Goal: Task Accomplishment & Management: Use online tool/utility

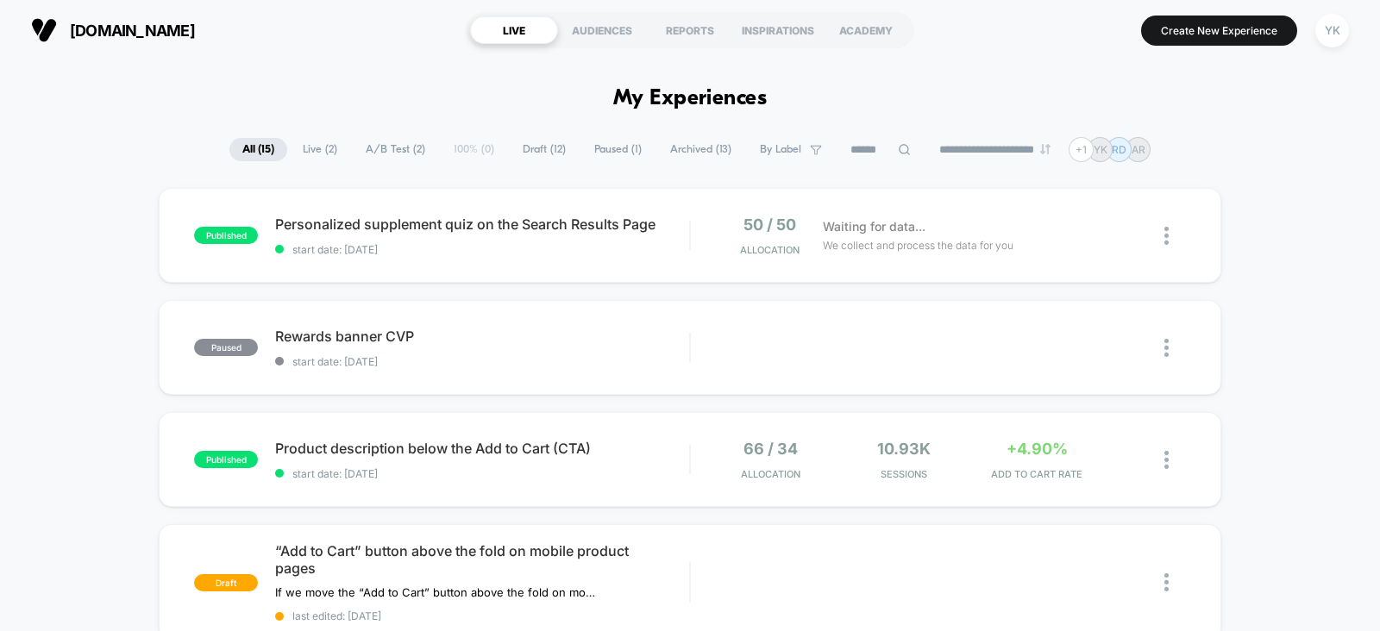
click at [618, 145] on span "Paused ( 1 )" at bounding box center [617, 149] width 73 height 23
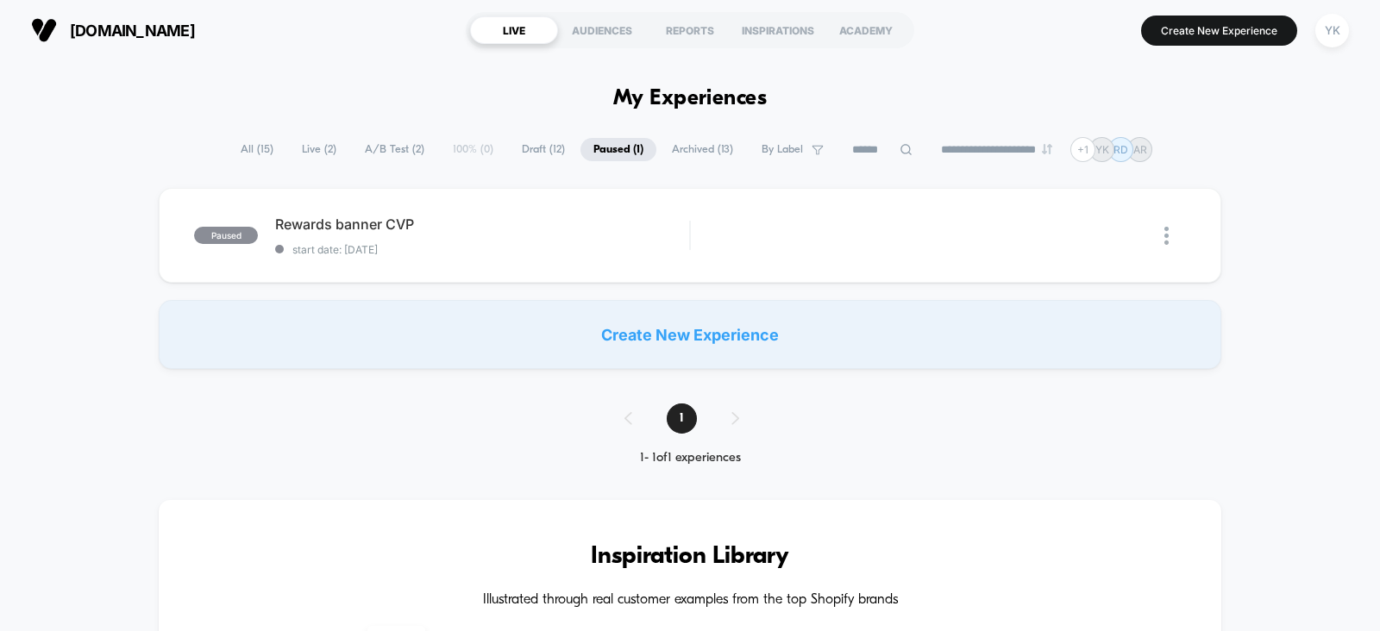
click at [522, 158] on span "Draft ( 12 )" at bounding box center [543, 149] width 69 height 23
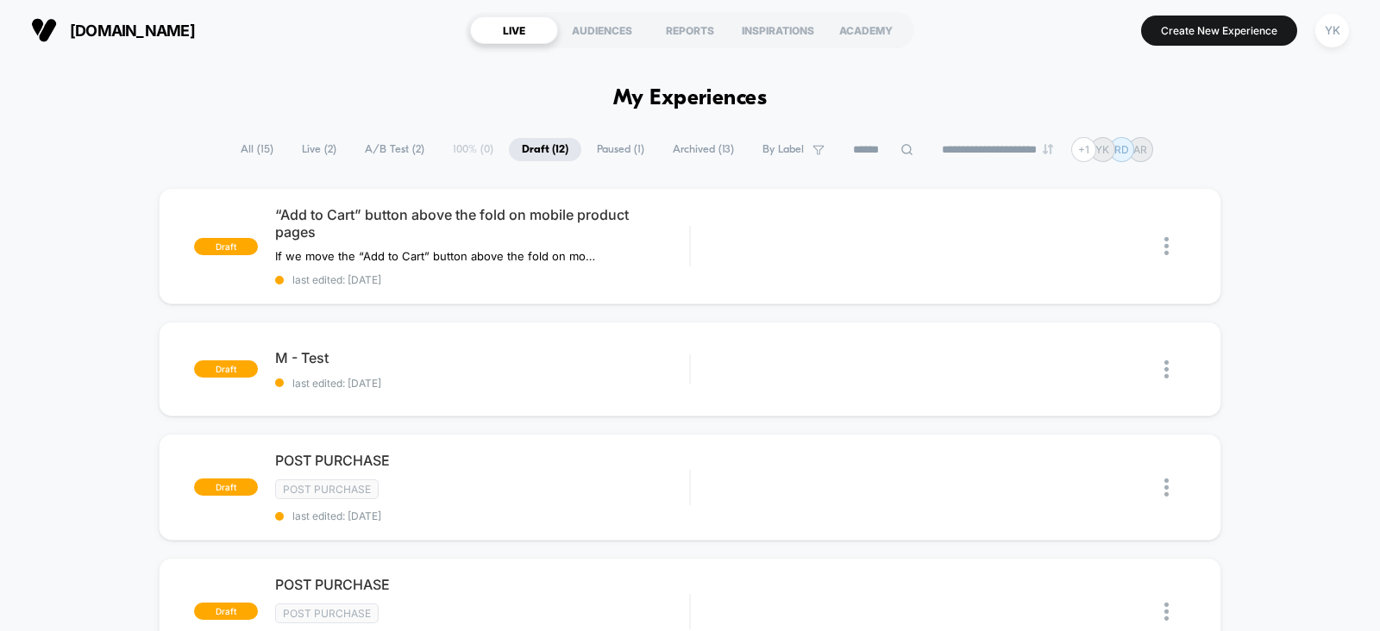
click at [707, 147] on span "Archived ( 13 )" at bounding box center [703, 149] width 87 height 23
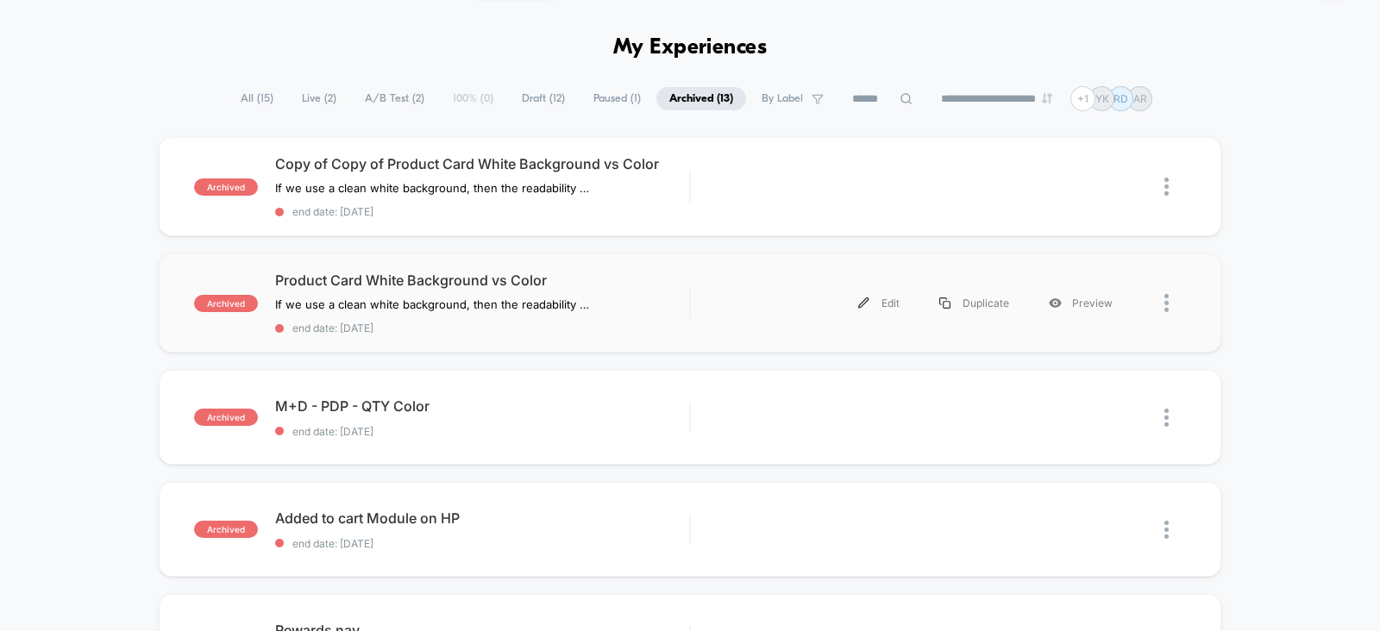
scroll to position [53, 0]
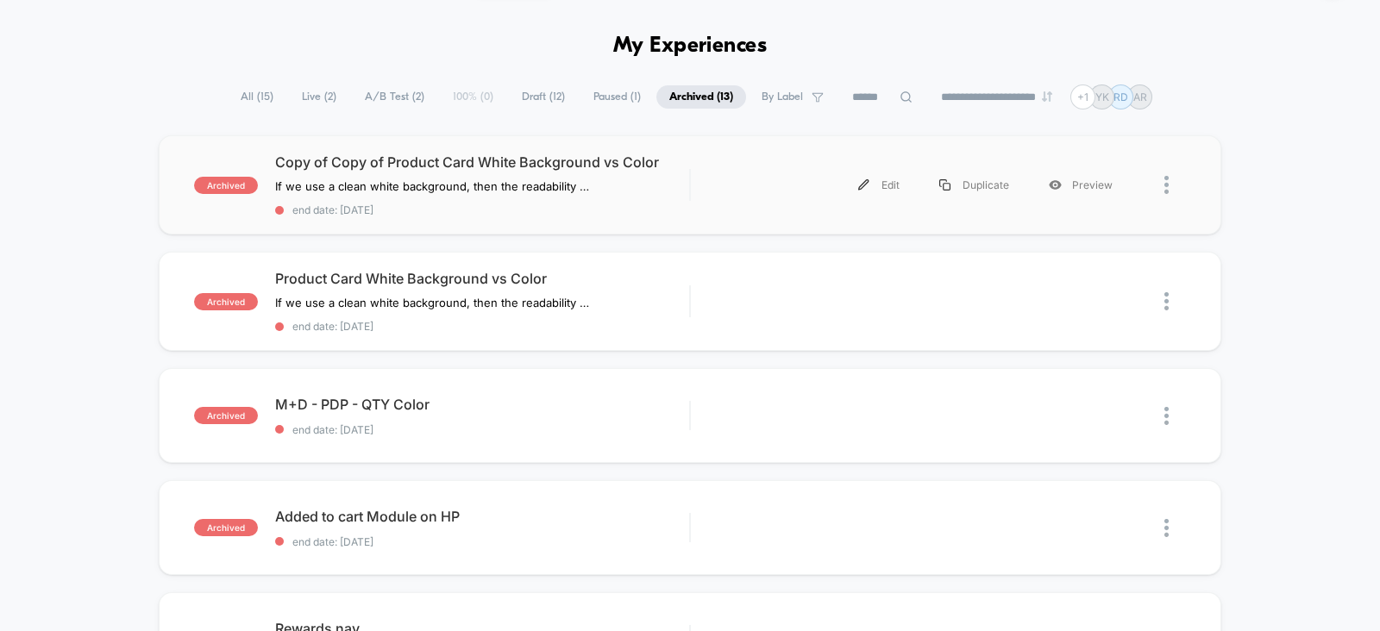
click at [720, 197] on div "Edit Duplicate Preview" at bounding box center [920, 185] width 425 height 39
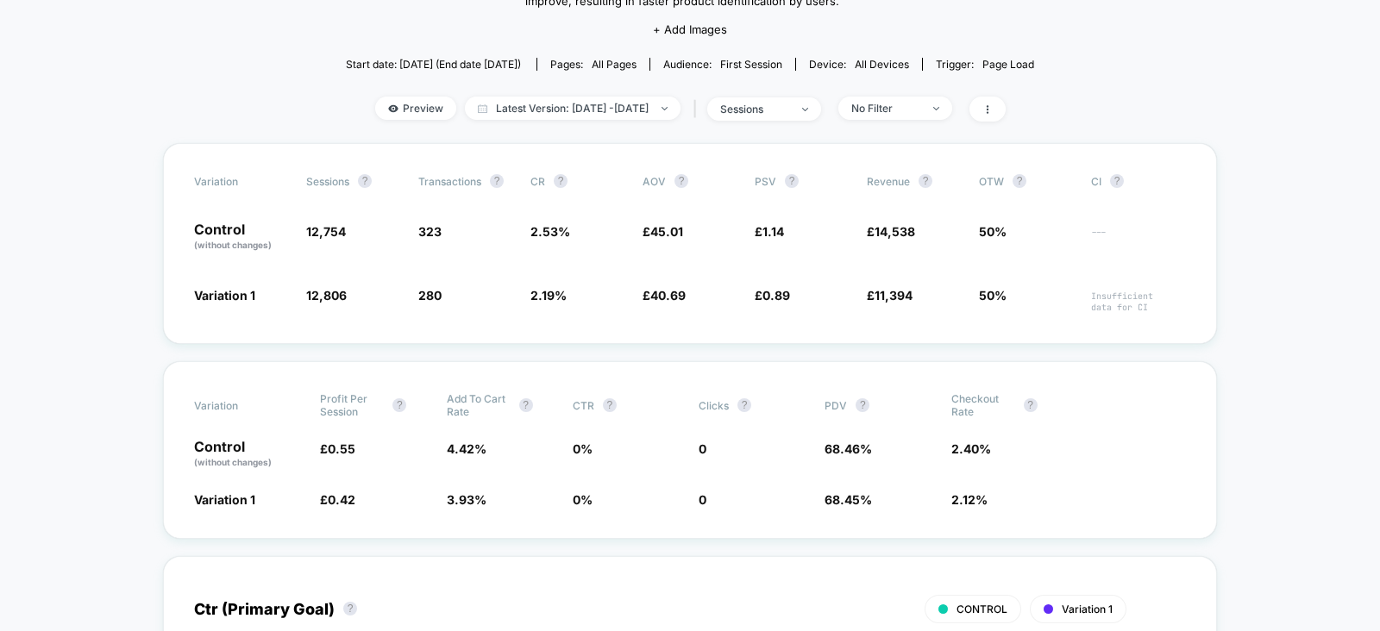
scroll to position [223, 0]
